Goal: Transaction & Acquisition: Obtain resource

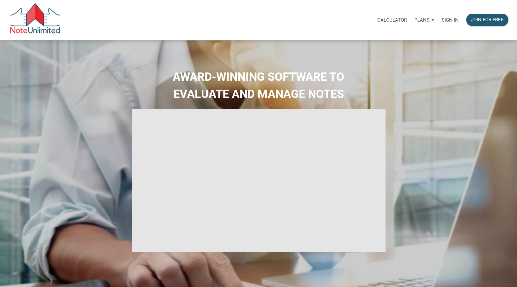
click at [454, 21] on p "Sign in" at bounding box center [450, 20] width 17 height 6
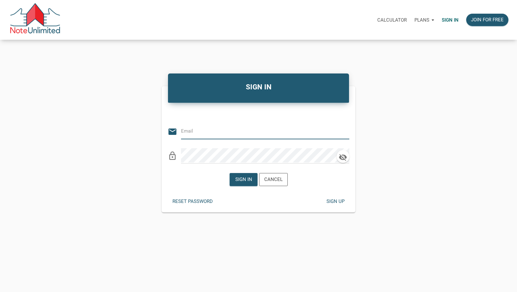
click at [219, 134] on input "email" at bounding box center [260, 131] width 159 height 14
type input "info@ritselnotes.com"
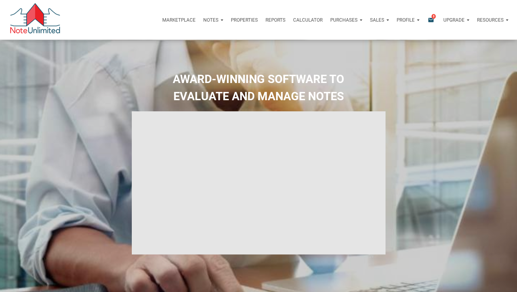
type input "Introduction to new features"
select select
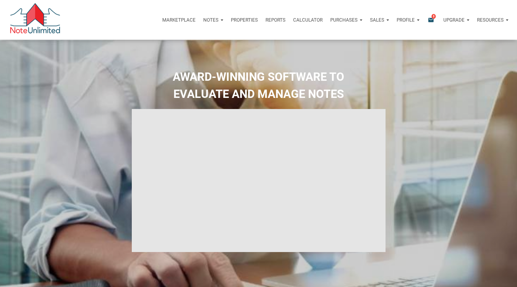
click at [429, 21] on icon "email" at bounding box center [431, 19] width 8 height 7
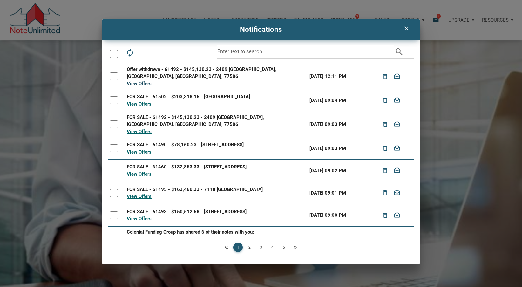
click at [142, 81] on link "View Offers" at bounding box center [139, 84] width 25 height 6
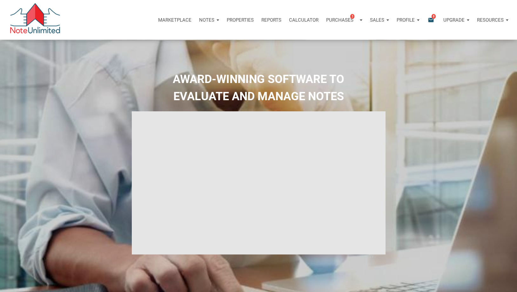
click at [431, 22] on icon "email" at bounding box center [431, 19] width 8 height 7
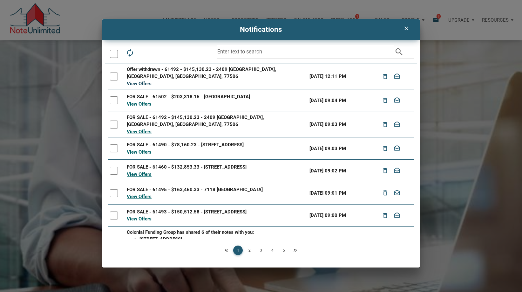
click at [135, 81] on link "View Offers" at bounding box center [139, 84] width 25 height 6
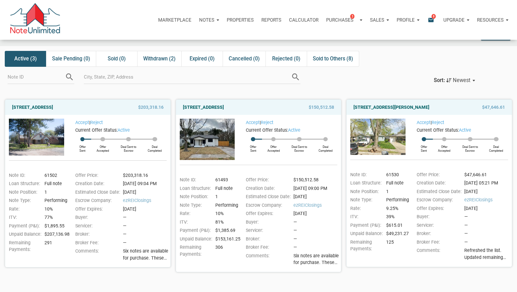
scroll to position [32, 0]
